Goal: Answer question/provide support: Share knowledge or assist other users

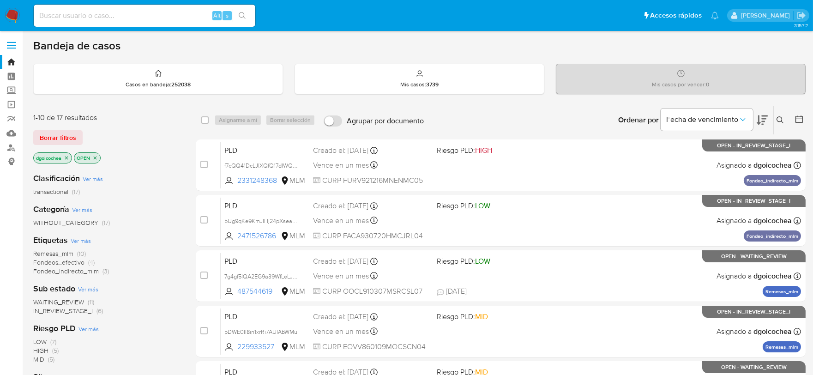
click at [70, 311] on span "IN_REVIEW_STAGE_I" at bounding box center [63, 310] width 60 height 9
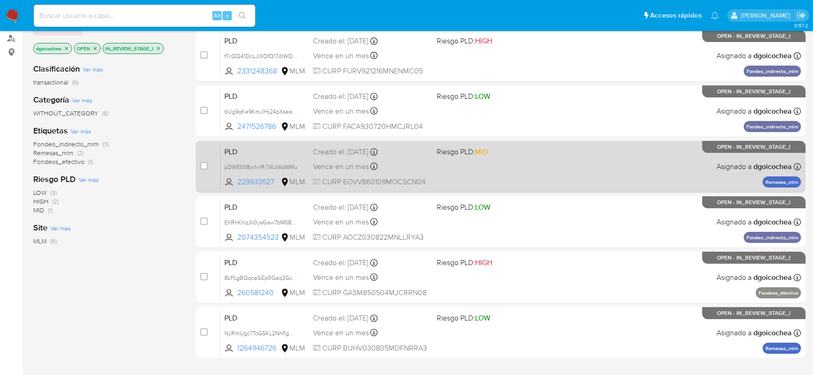
scroll to position [154, 0]
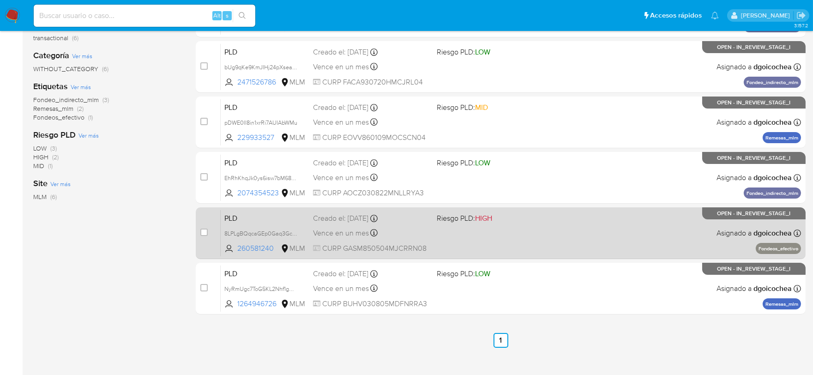
click at [232, 218] on span "PLD" at bounding box center [264, 218] width 81 height 12
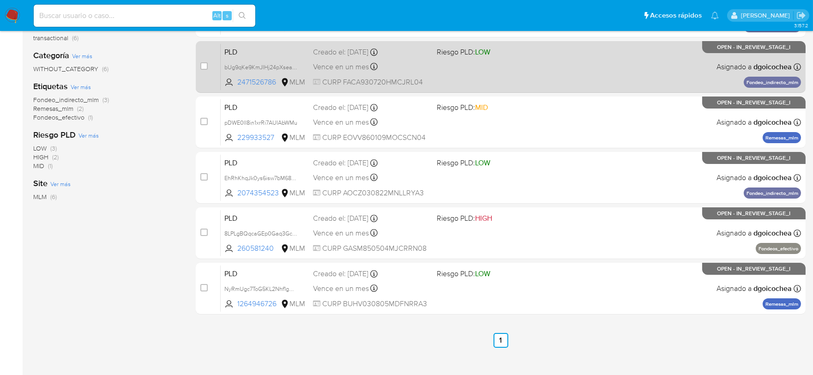
click at [231, 48] on span "PLD" at bounding box center [264, 51] width 81 height 12
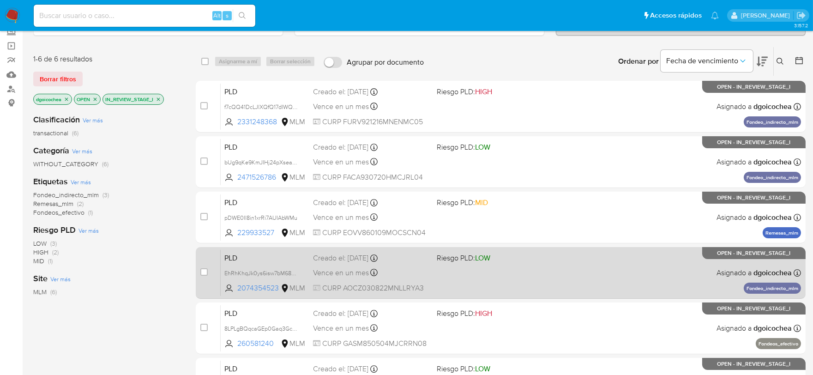
scroll to position [51, 0]
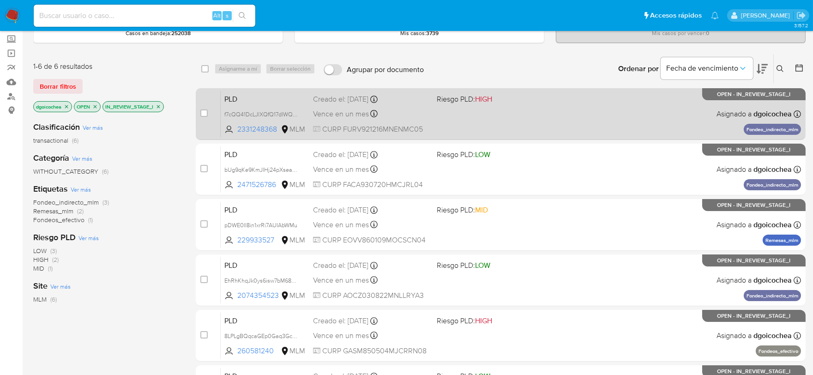
click at [233, 98] on span "PLD" at bounding box center [264, 98] width 81 height 12
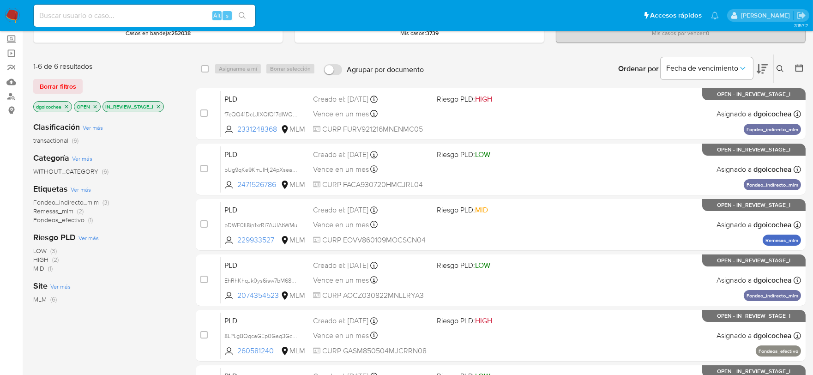
click at [785, 69] on button at bounding box center [781, 68] width 15 height 11
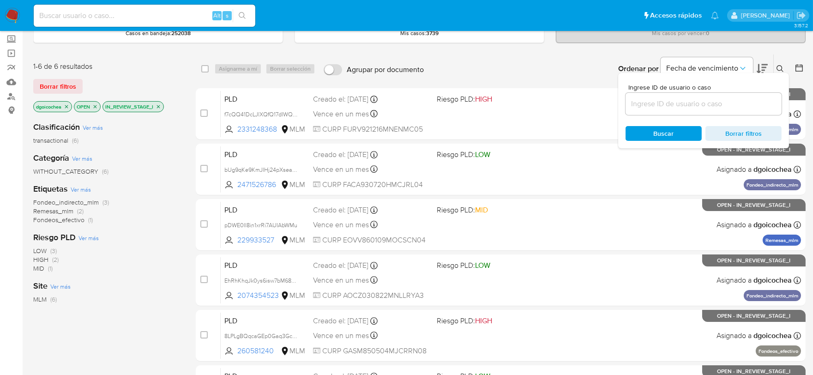
click at [695, 106] on input at bounding box center [704, 104] width 156 height 12
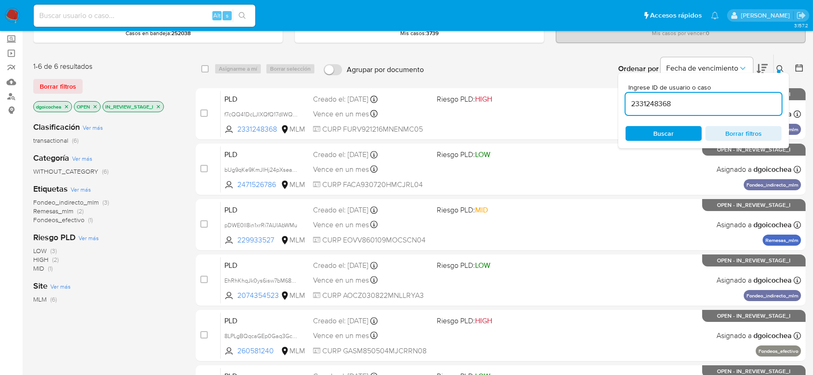
type input "2331248368"
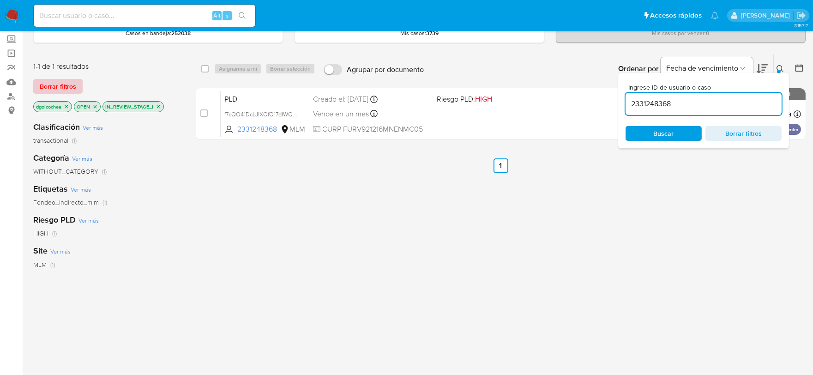
click at [63, 80] on span "Borrar filtros" at bounding box center [58, 86] width 36 height 13
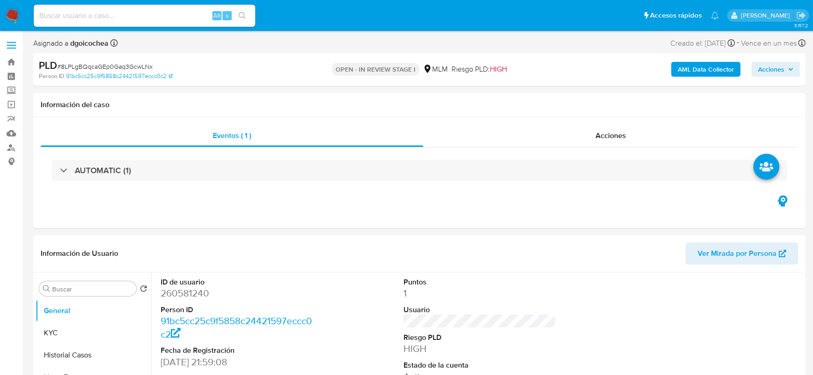
select select "10"
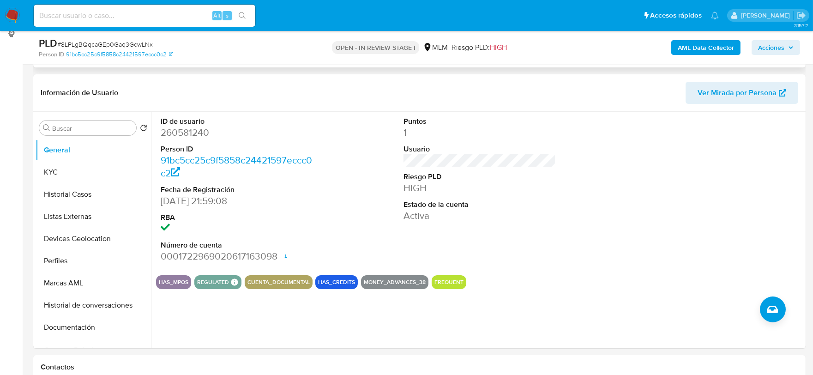
scroll to position [154, 0]
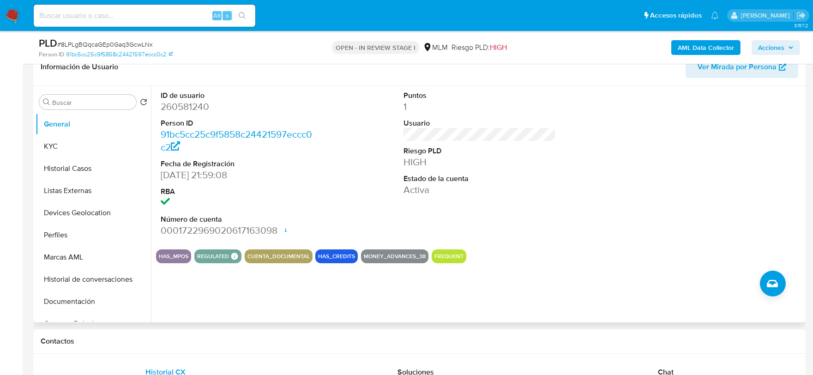
click at [635, 210] on div "ID de usuario 260581240 Person ID 91bc5cc25c9f5858c24421597eccc0c2 Fecha de Reg…" at bounding box center [479, 164] width 647 height 156
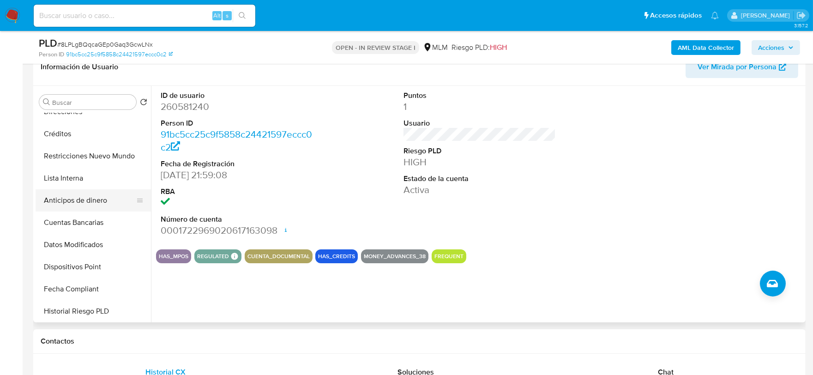
scroll to position [256, 0]
click at [86, 160] on button "Restricciones Nuevo Mundo" at bounding box center [90, 156] width 108 height 22
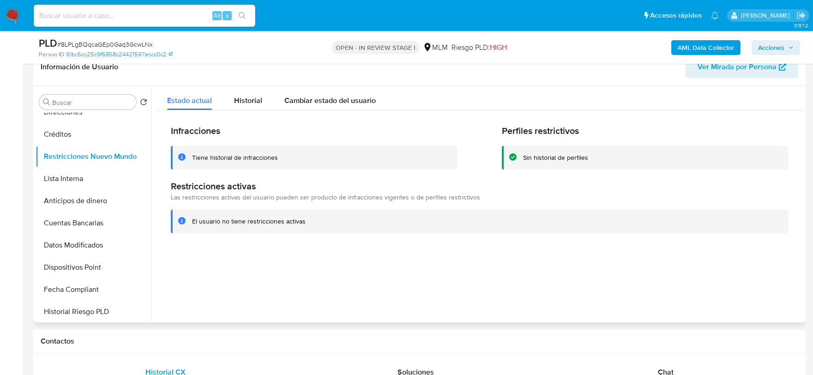
click at [334, 292] on div at bounding box center [477, 204] width 653 height 236
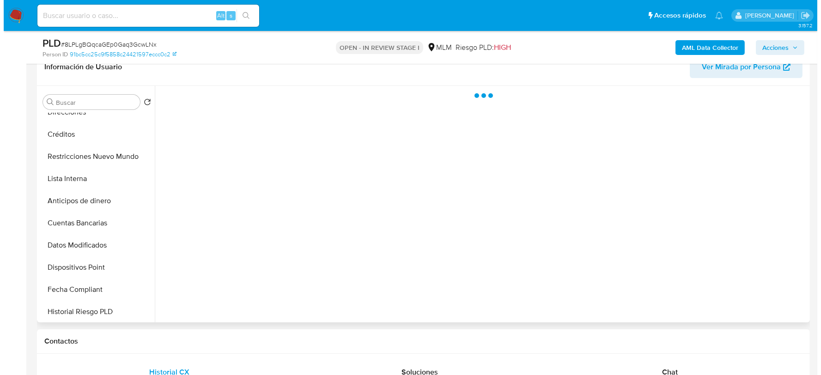
scroll to position [151, 0]
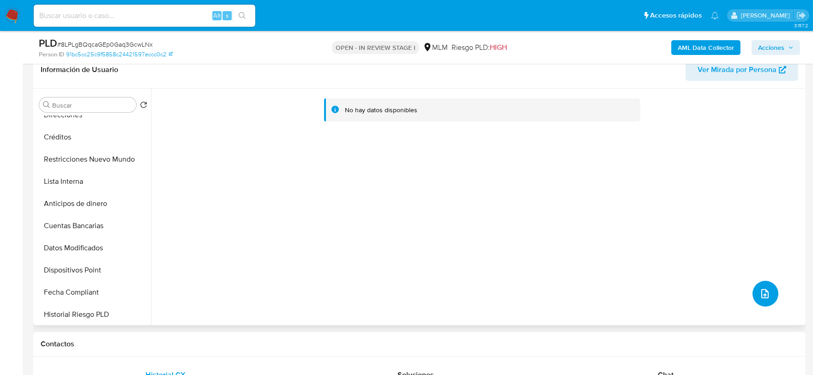
click at [754, 287] on button "upload-file" at bounding box center [766, 294] width 26 height 26
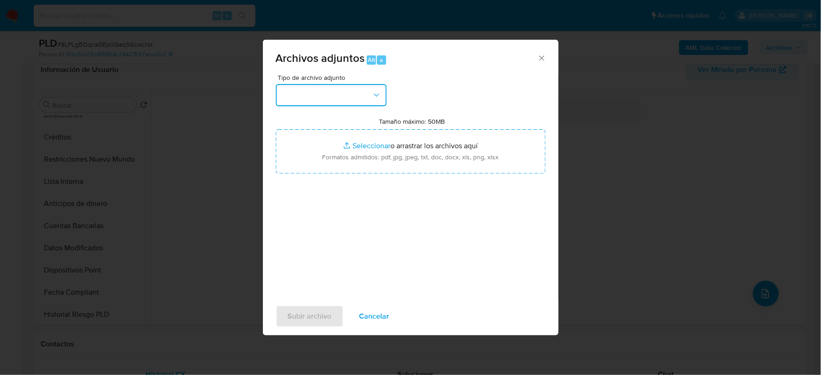
click at [350, 99] on button "button" at bounding box center [331, 95] width 111 height 22
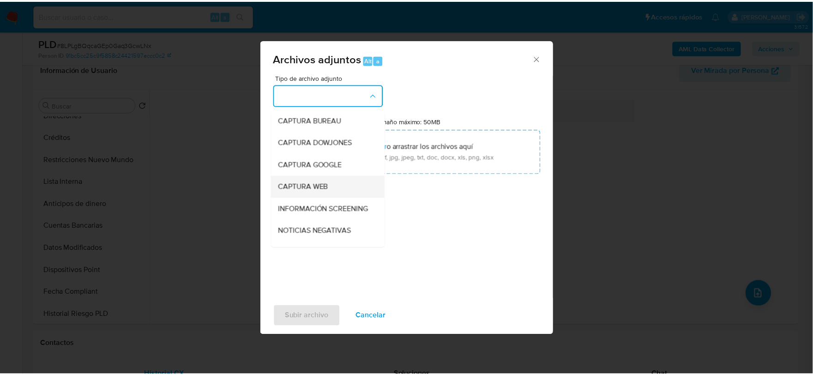
scroll to position [70, 0]
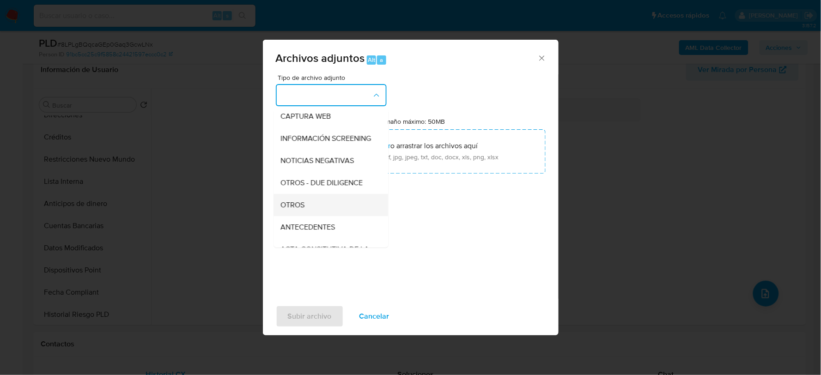
click at [296, 206] on div "OTROS" at bounding box center [328, 204] width 94 height 22
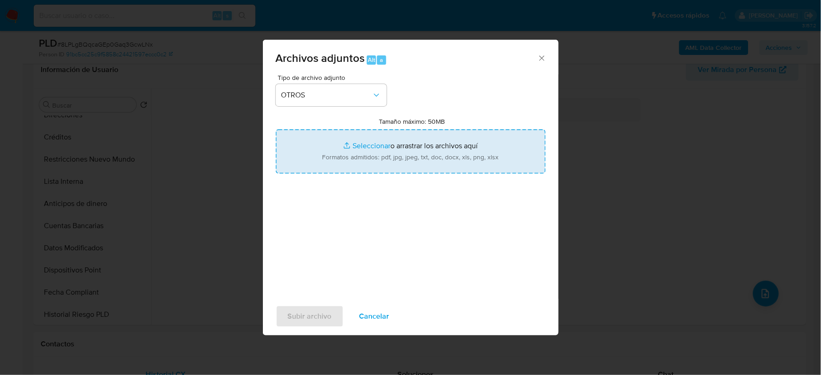
type input "C:\fakepath\260581240_MONICA GARIBAY_AGO2025.xlsx"
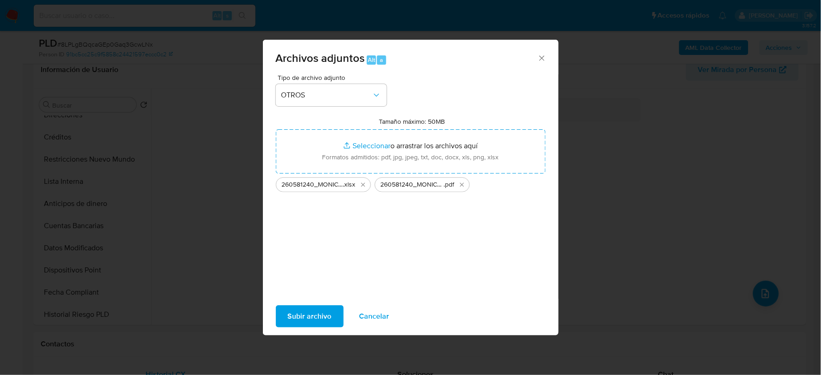
click at [317, 320] on span "Subir archivo" at bounding box center [310, 316] width 44 height 20
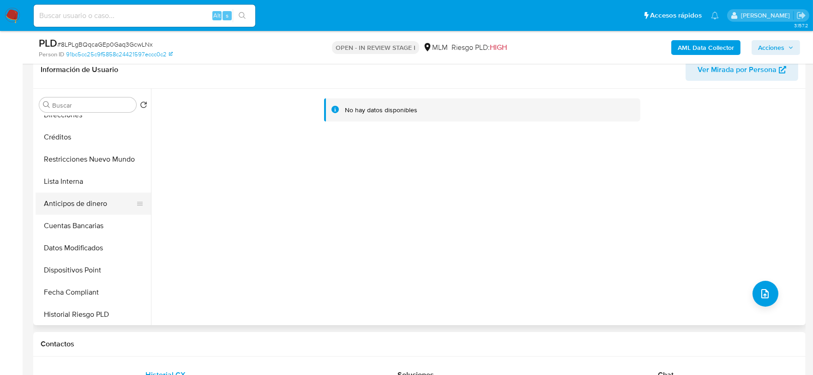
click at [90, 200] on button "Anticipos de dinero" at bounding box center [90, 204] width 108 height 22
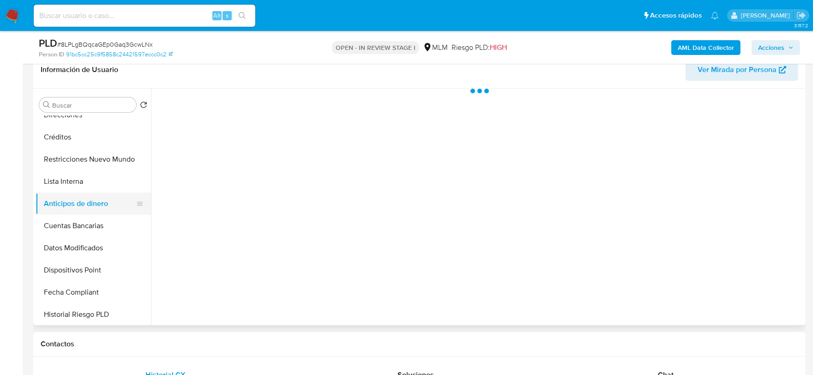
scroll to position [205, 0]
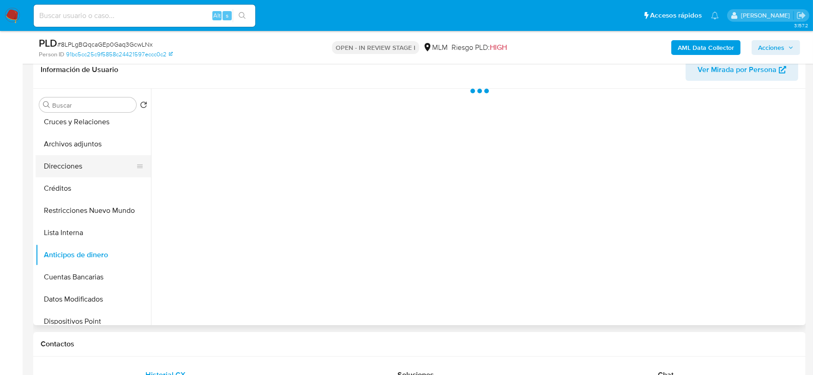
click at [73, 169] on button "Direcciones" at bounding box center [90, 166] width 108 height 22
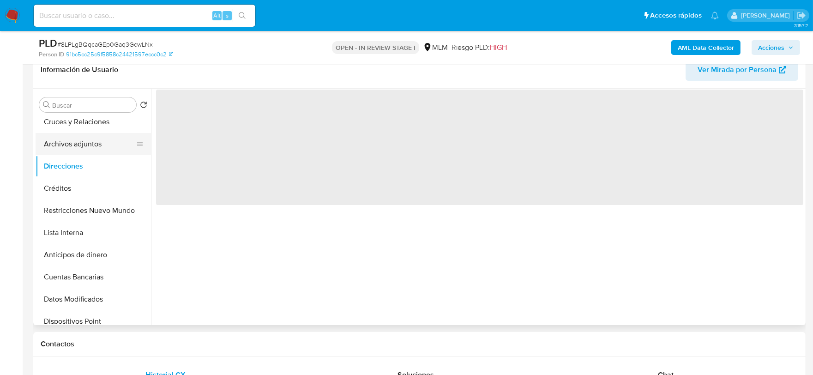
click at [75, 143] on button "Archivos adjuntos" at bounding box center [90, 144] width 108 height 22
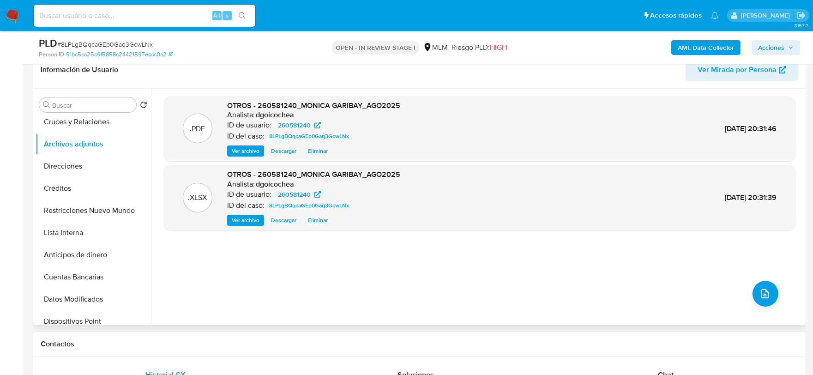
click at [508, 302] on div ".PDF OTROS - 260581240_MONICA GARIBAY_AGO2025 Analista: dgoicochea ID de usuari…" at bounding box center [479, 207] width 633 height 222
click at [787, 46] on span "Acciones" at bounding box center [776, 47] width 36 height 13
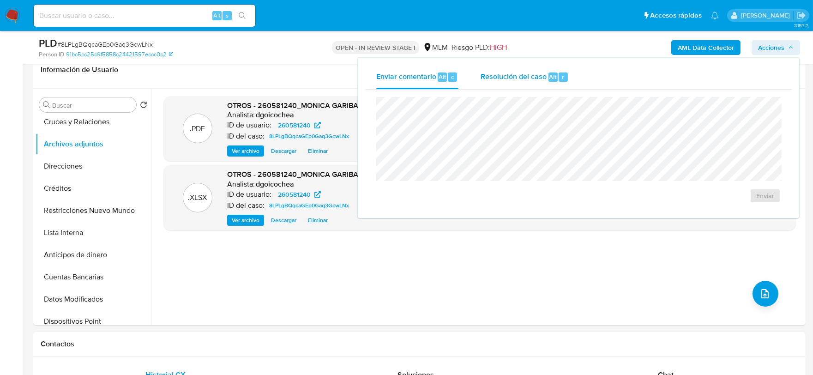
click at [516, 84] on div "Resolución del caso Alt r" at bounding box center [525, 77] width 88 height 24
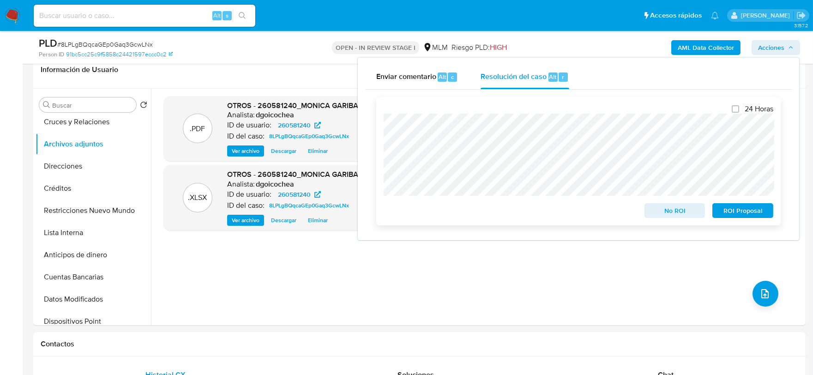
click at [691, 209] on span "No ROI" at bounding box center [675, 210] width 48 height 13
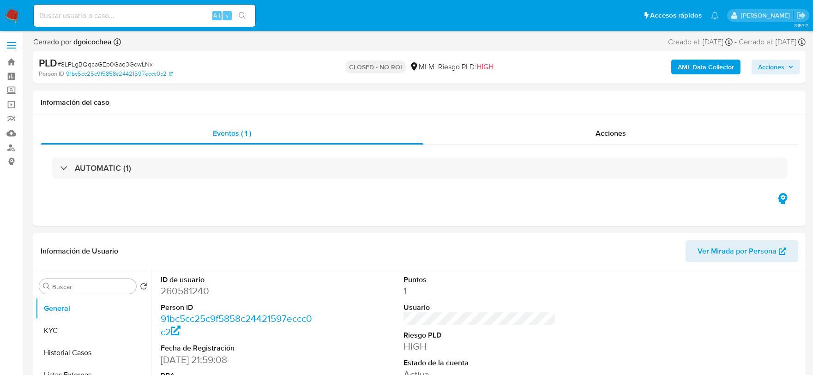
select select "10"
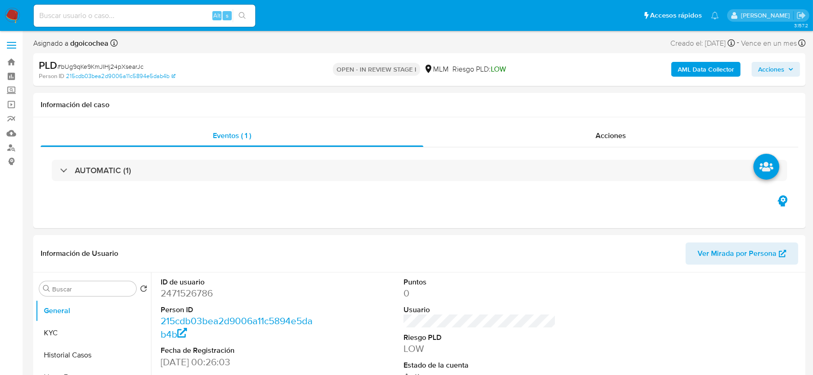
select select "10"
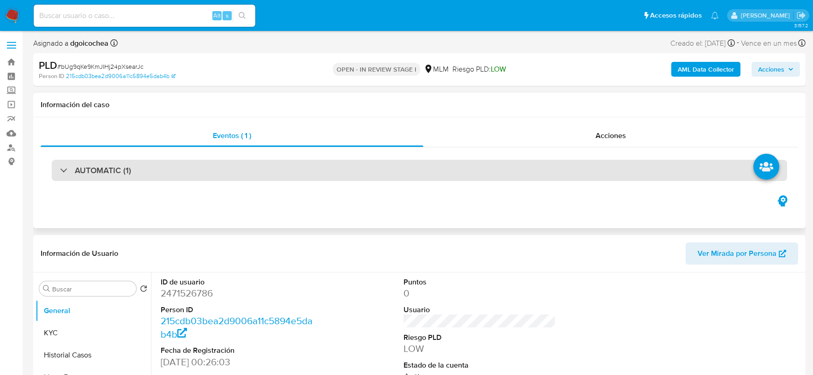
click at [96, 170] on h3 "AUTOMATIC (1)" at bounding box center [103, 170] width 56 height 10
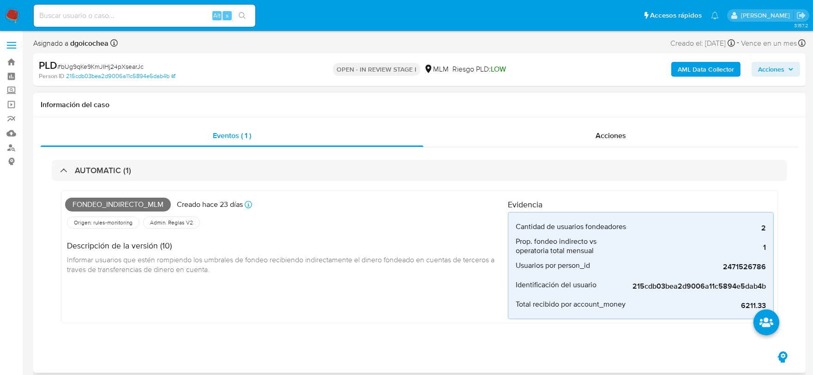
click at [288, 311] on div "Fondeo_indirecto_mlm Creado hace 23 días Creado: 12/08/2025 03:13:12 Origen: ru…" at bounding box center [286, 256] width 443 height 125
click at [230, 311] on div "Fondeo_indirecto_mlm Creado hace 23 días Creado: 12/08/2025 03:13:12 Origen: ru…" at bounding box center [286, 256] width 443 height 125
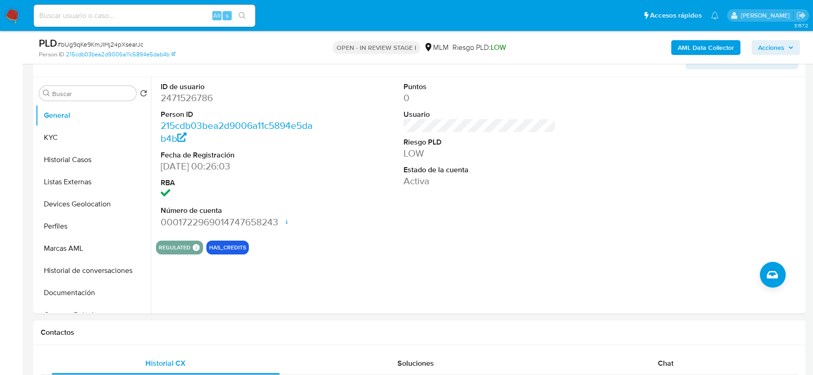
scroll to position [308, 0]
click at [515, 262] on div "ID de usuario 2471526786 Person ID 215cdb03bea2d9006a11c5894e5dab4b Fecha de Re…" at bounding box center [477, 195] width 653 height 236
click at [98, 132] on button "KYC" at bounding box center [90, 137] width 108 height 22
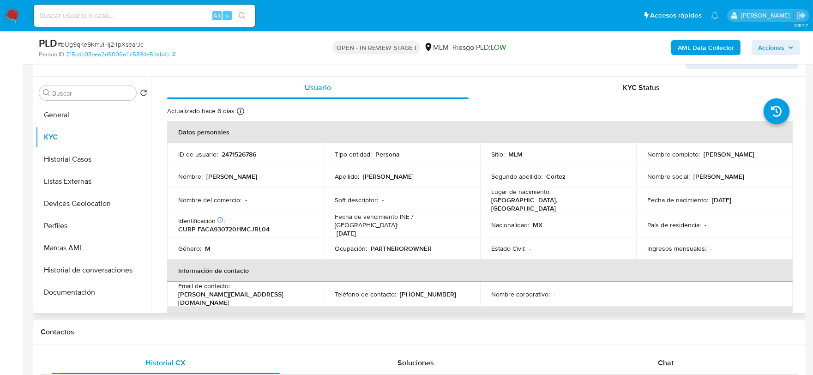
click at [173, 212] on td "Identificación CIC: 178344553 : CURP FACA930720HMCJRL04" at bounding box center [245, 224] width 157 height 25
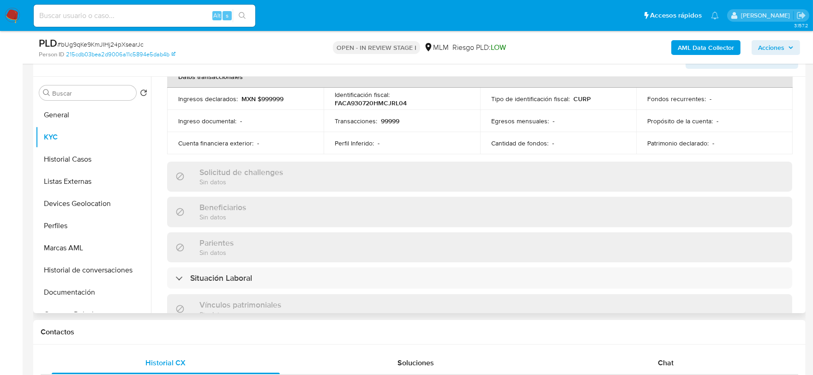
click at [165, 146] on div "Actualizado hace 6 días Creado: 30/05/2025 23:26:04 Actualizado: 29/08/2025 02:…" at bounding box center [479, 193] width 647 height 803
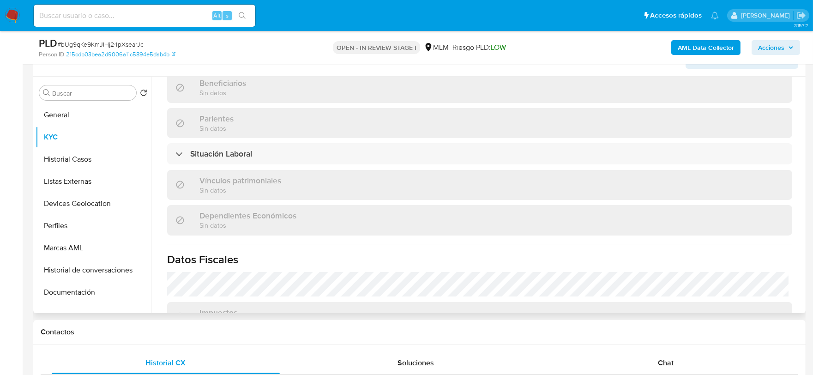
scroll to position [580, 0]
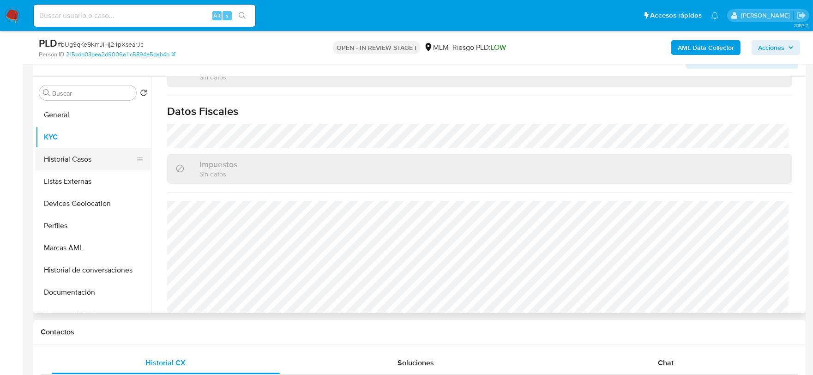
click at [74, 154] on button "Historial Casos" at bounding box center [90, 159] width 108 height 22
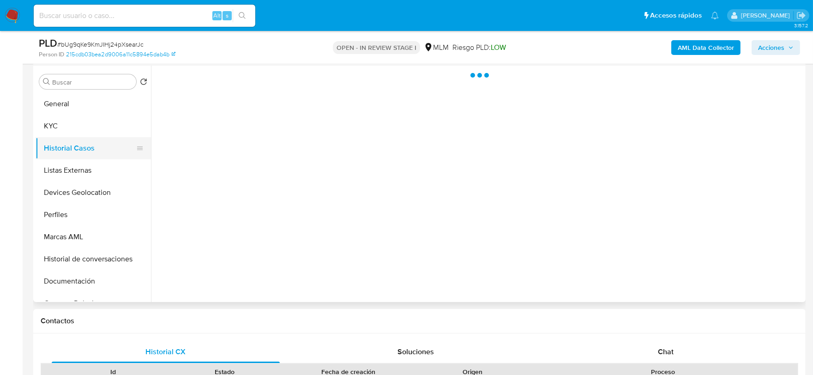
scroll to position [0, 0]
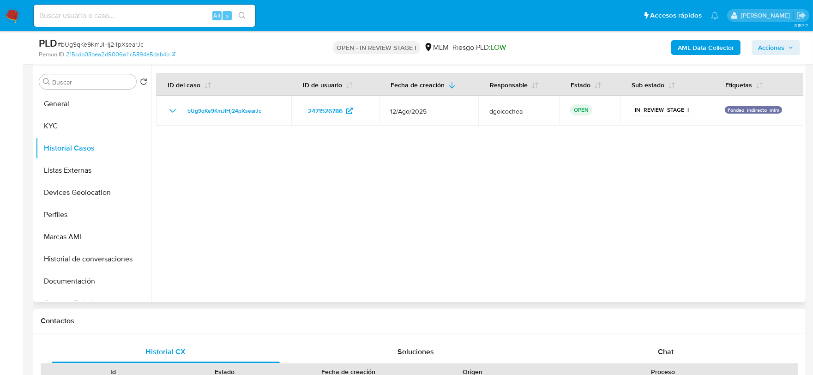
click at [349, 245] on div at bounding box center [477, 184] width 653 height 236
click at [93, 167] on button "Listas Externas" at bounding box center [90, 170] width 108 height 22
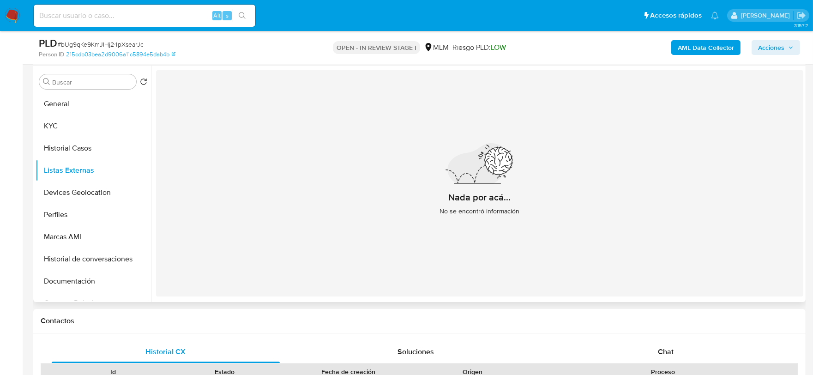
click at [236, 190] on div "Nada por acá... No se encontró información" at bounding box center [479, 183] width 647 height 226
click at [95, 197] on button "Devices Geolocation" at bounding box center [90, 192] width 108 height 22
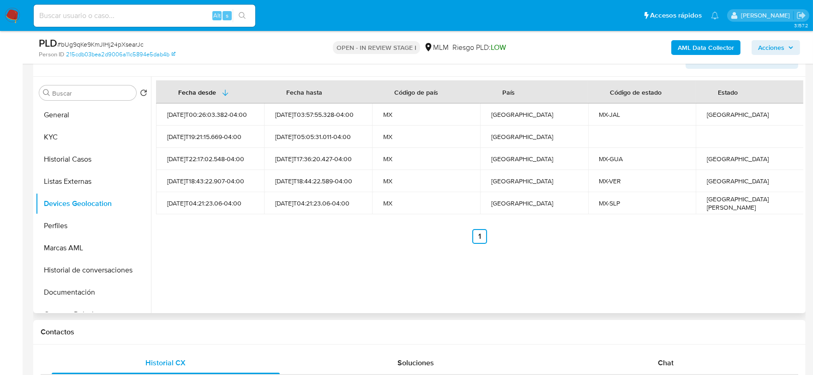
click at [341, 255] on div "Fecha desde Fecha hasta Código de país País Código de estado Estado 2025-05-31T…" at bounding box center [477, 195] width 653 height 236
click at [82, 224] on button "Perfiles" at bounding box center [90, 226] width 108 height 22
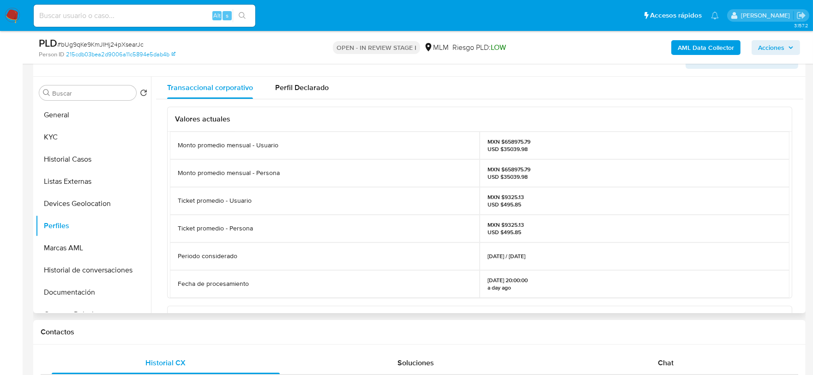
click at [374, 243] on div "Periodo considerado" at bounding box center [325, 256] width 310 height 28
click at [54, 294] on button "Documentación" at bounding box center [90, 292] width 108 height 22
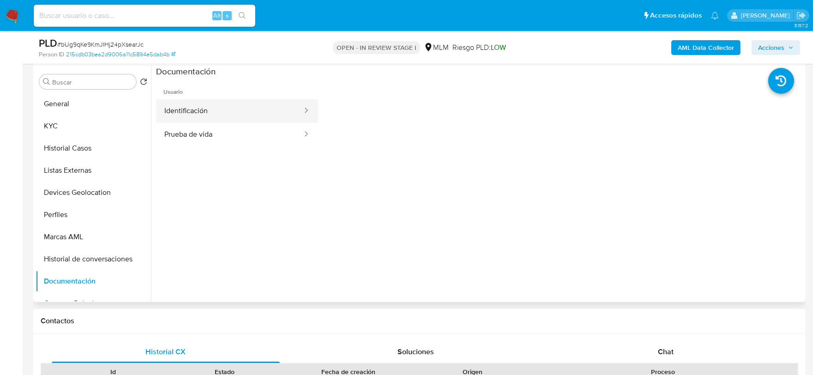
click at [225, 112] on button "Identificación" at bounding box center [229, 111] width 147 height 24
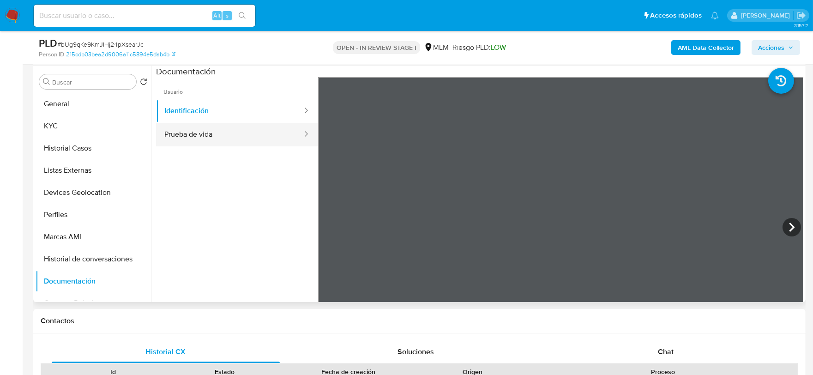
click at [196, 125] on button "Prueba de vida" at bounding box center [229, 135] width 147 height 24
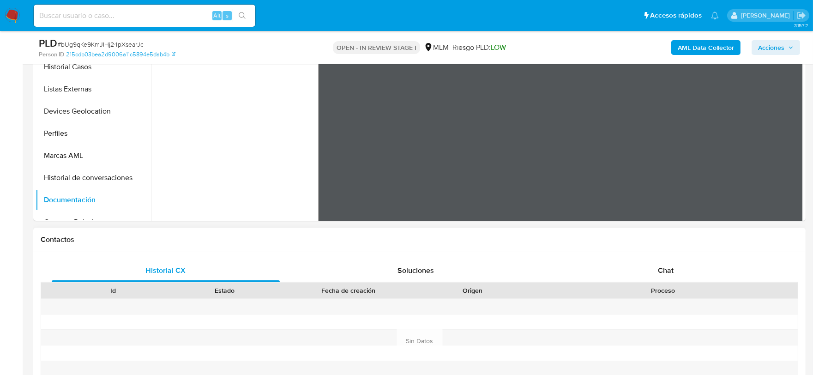
scroll to position [616, 0]
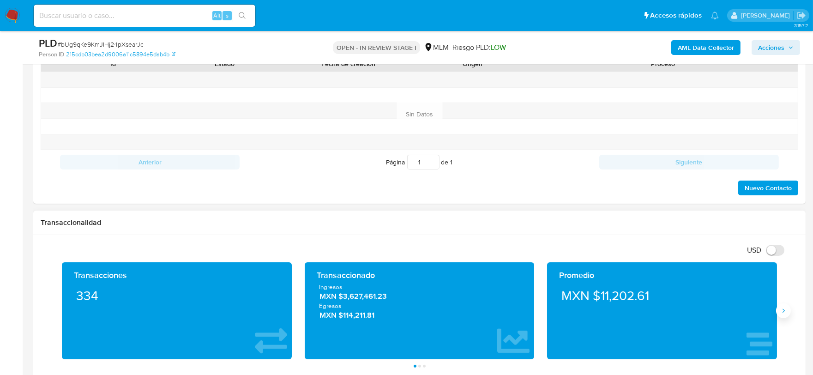
click at [780, 309] on icon "Siguiente" at bounding box center [783, 310] width 7 height 7
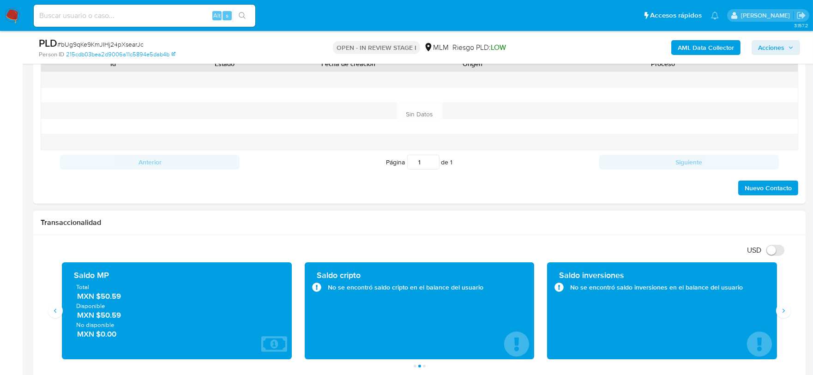
click at [485, 232] on div "Transaccionalidad" at bounding box center [419, 223] width 773 height 24
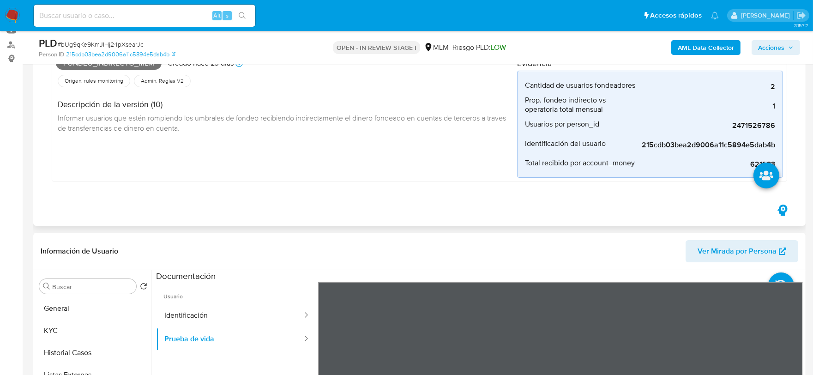
scroll to position [103, 0]
click at [77, 316] on button "General" at bounding box center [90, 309] width 108 height 22
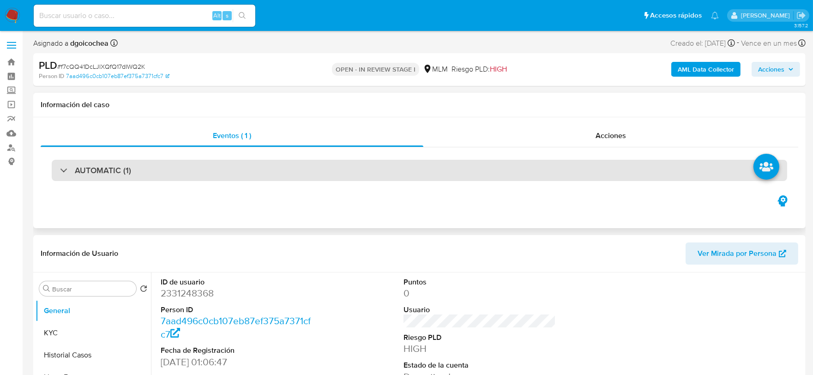
click at [165, 166] on div "AUTOMATIC (1)" at bounding box center [420, 170] width 736 height 21
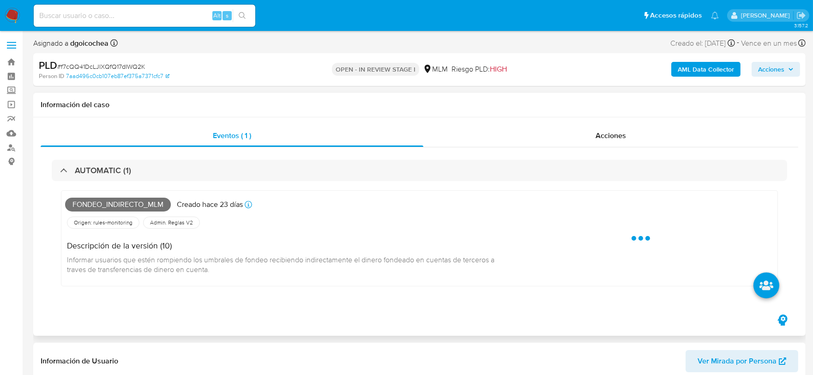
select select "10"
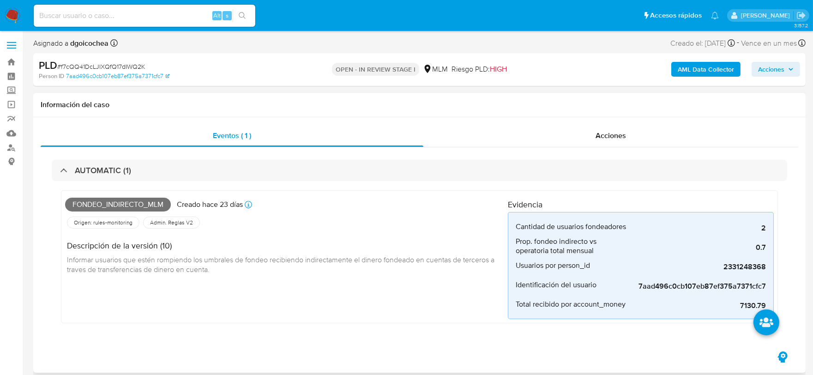
click at [349, 282] on div "Fondeo_indirecto_mlm Creado [DATE] Creado: [DATE] 03:13:29 Origen: rules-monito…" at bounding box center [286, 256] width 443 height 125
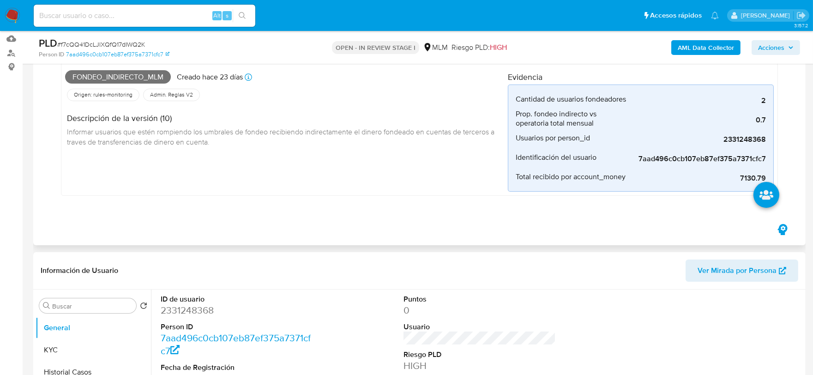
scroll to position [205, 0]
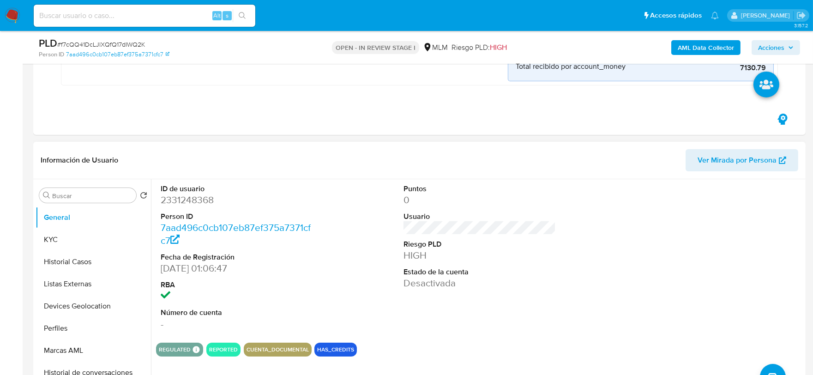
click at [526, 275] on dt "Estado de la cuenta" at bounding box center [480, 272] width 153 height 10
click at [56, 242] on button "KYC" at bounding box center [93, 240] width 115 height 22
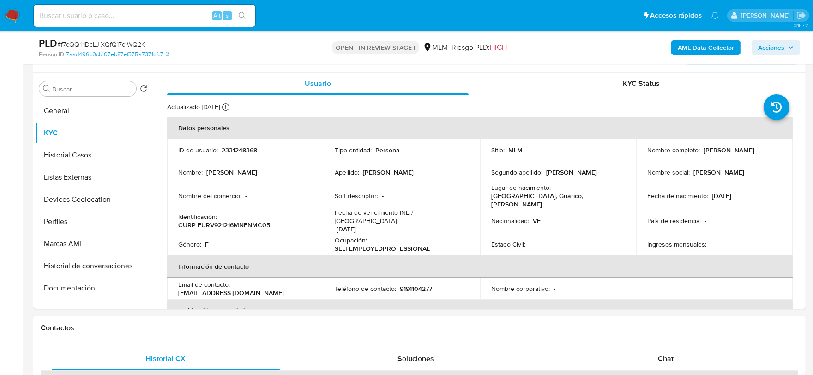
scroll to position [317, 0]
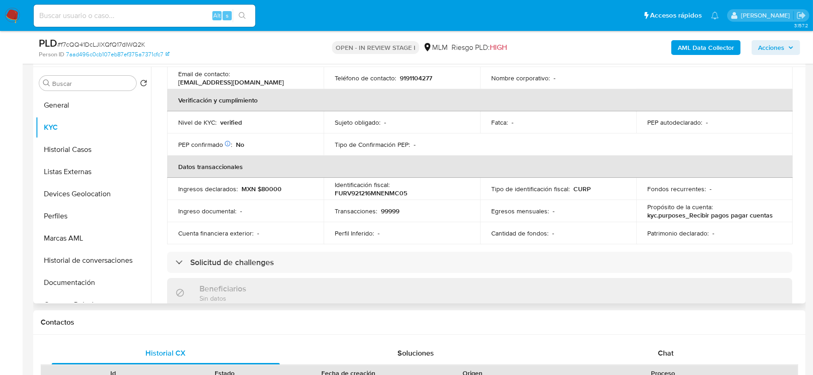
scroll to position [256, 0]
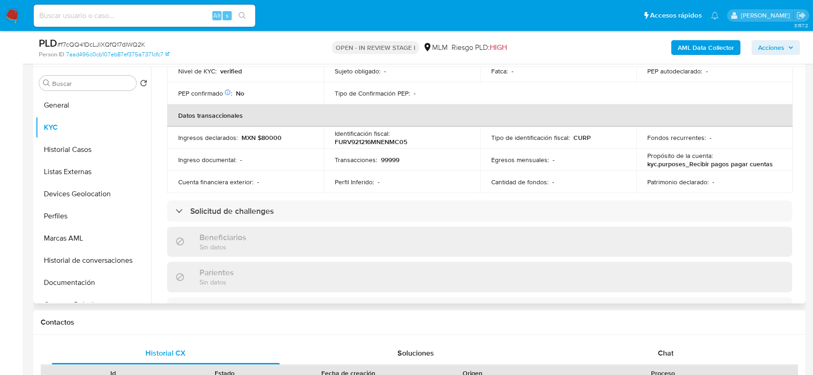
click at [162, 140] on div "Actualizado [DATE] Creado: [DATE] 23:06:48 Actualizado: [DATE] 23:29:18 Datos p…" at bounding box center [479, 228] width 647 height 791
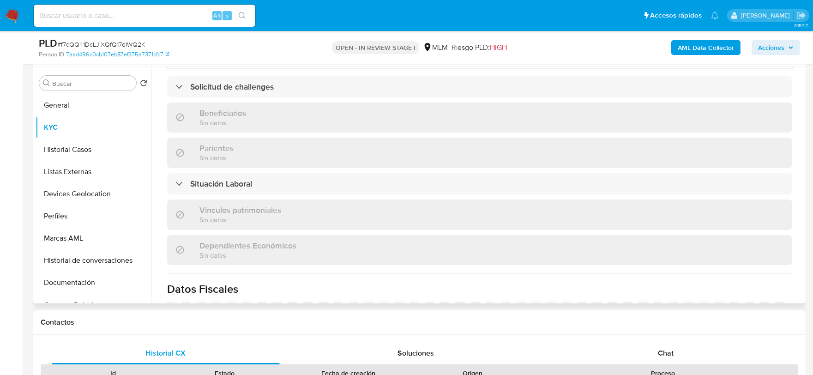
scroll to position [571, 0]
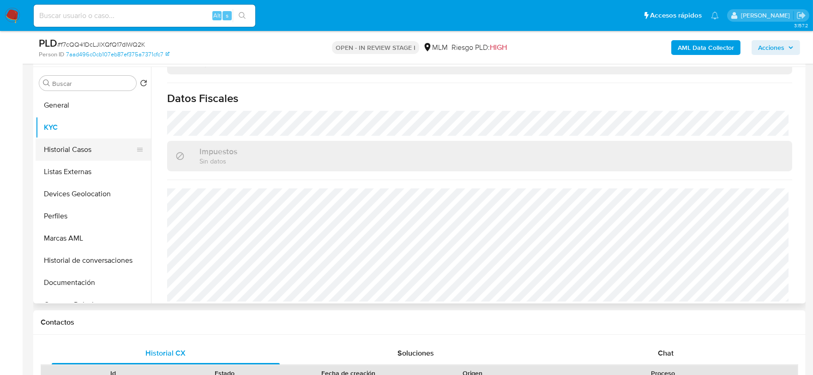
click at [86, 145] on button "Historial Casos" at bounding box center [90, 150] width 108 height 22
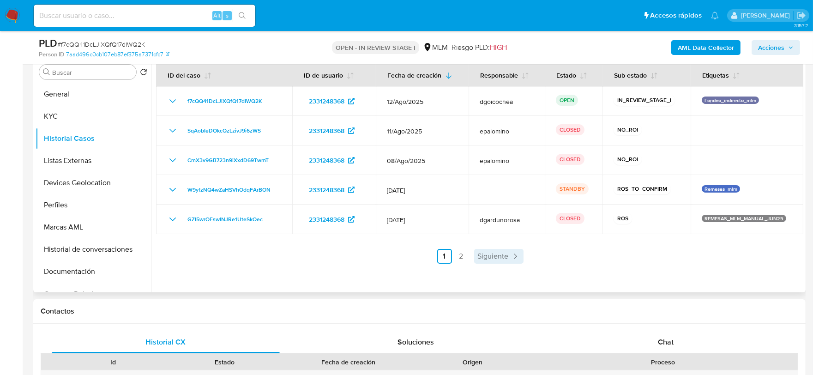
click at [504, 254] on span "Siguiente" at bounding box center [493, 256] width 31 height 7
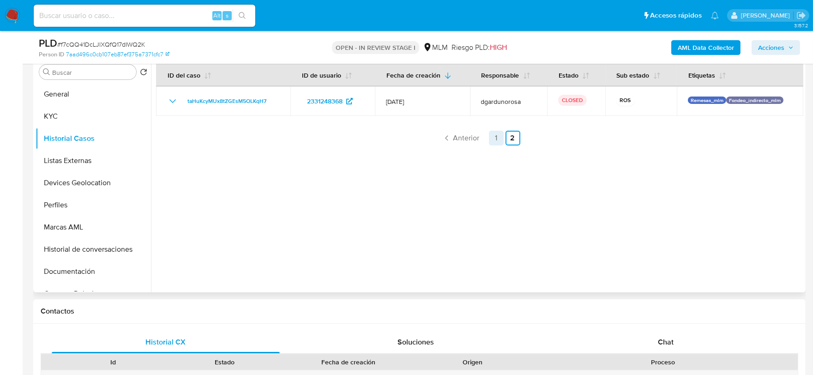
click at [499, 135] on link "1" at bounding box center [496, 138] width 15 height 15
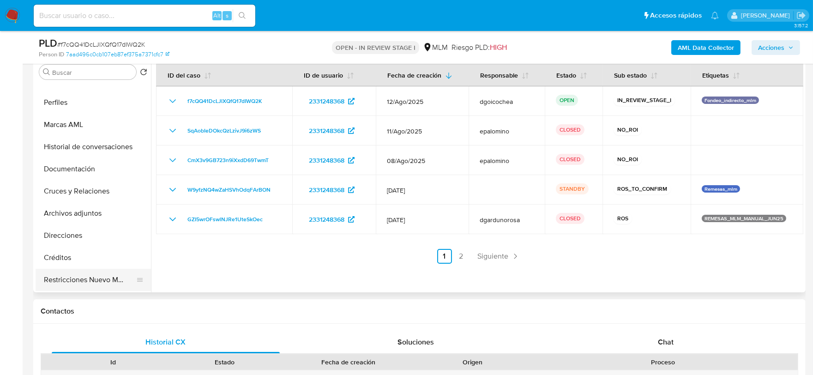
scroll to position [154, 0]
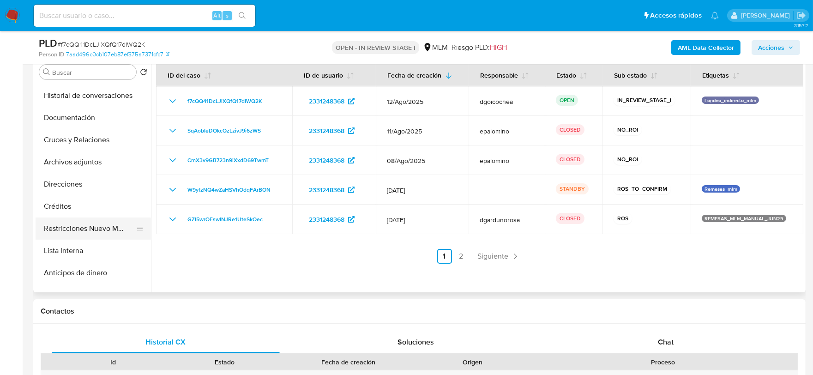
click at [99, 220] on button "Restricciones Nuevo Mundo" at bounding box center [90, 229] width 108 height 22
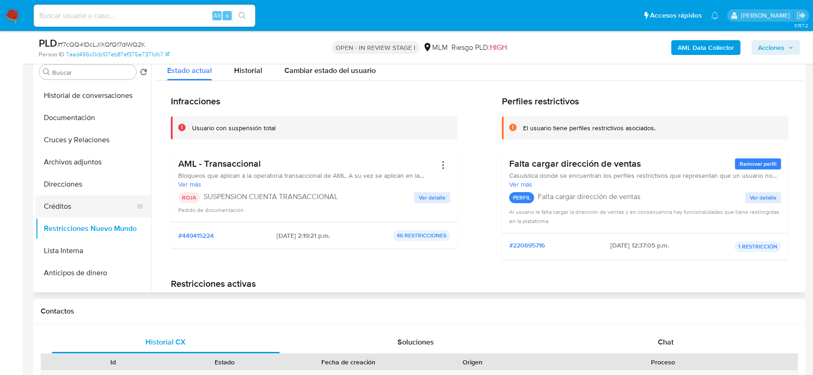
click at [75, 202] on button "Créditos" at bounding box center [90, 206] width 108 height 22
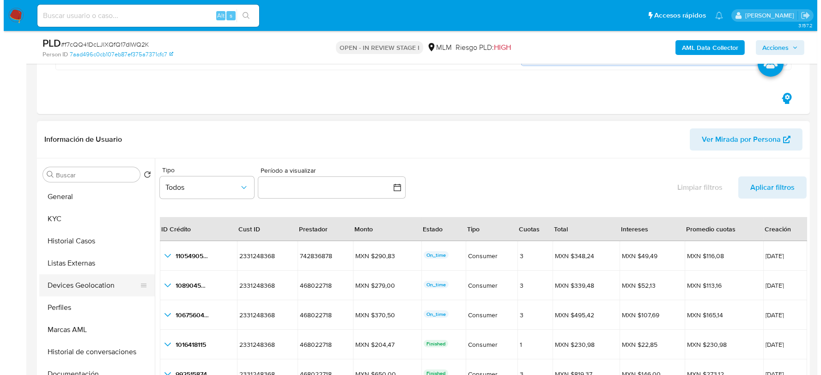
scroll to position [51, 0]
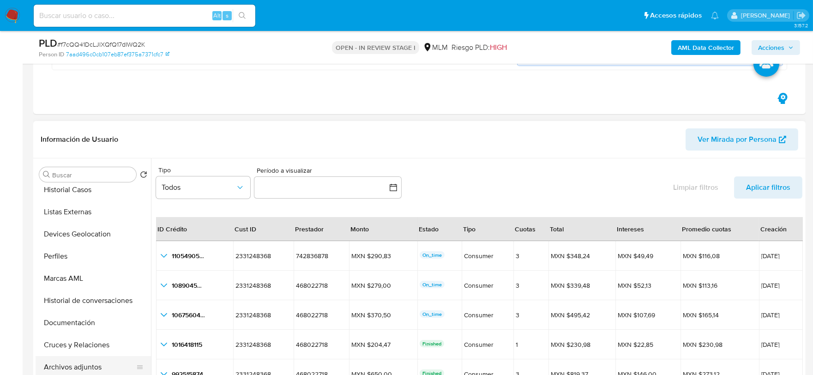
click at [90, 363] on button "Archivos adjuntos" at bounding box center [90, 367] width 108 height 22
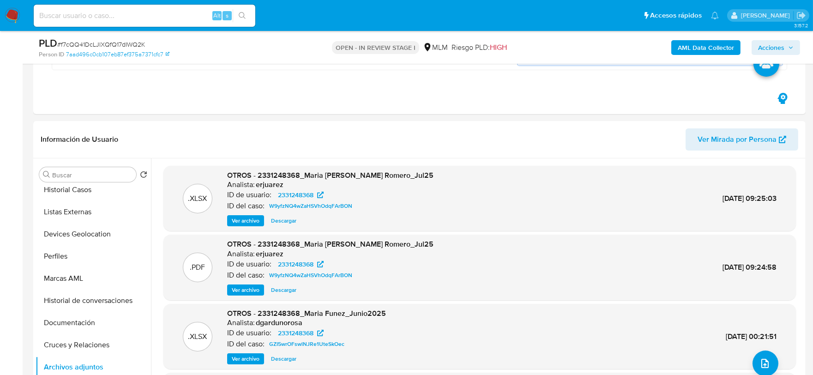
click at [249, 290] on span "Ver archivo" at bounding box center [246, 289] width 28 height 9
